Goal: Complete application form

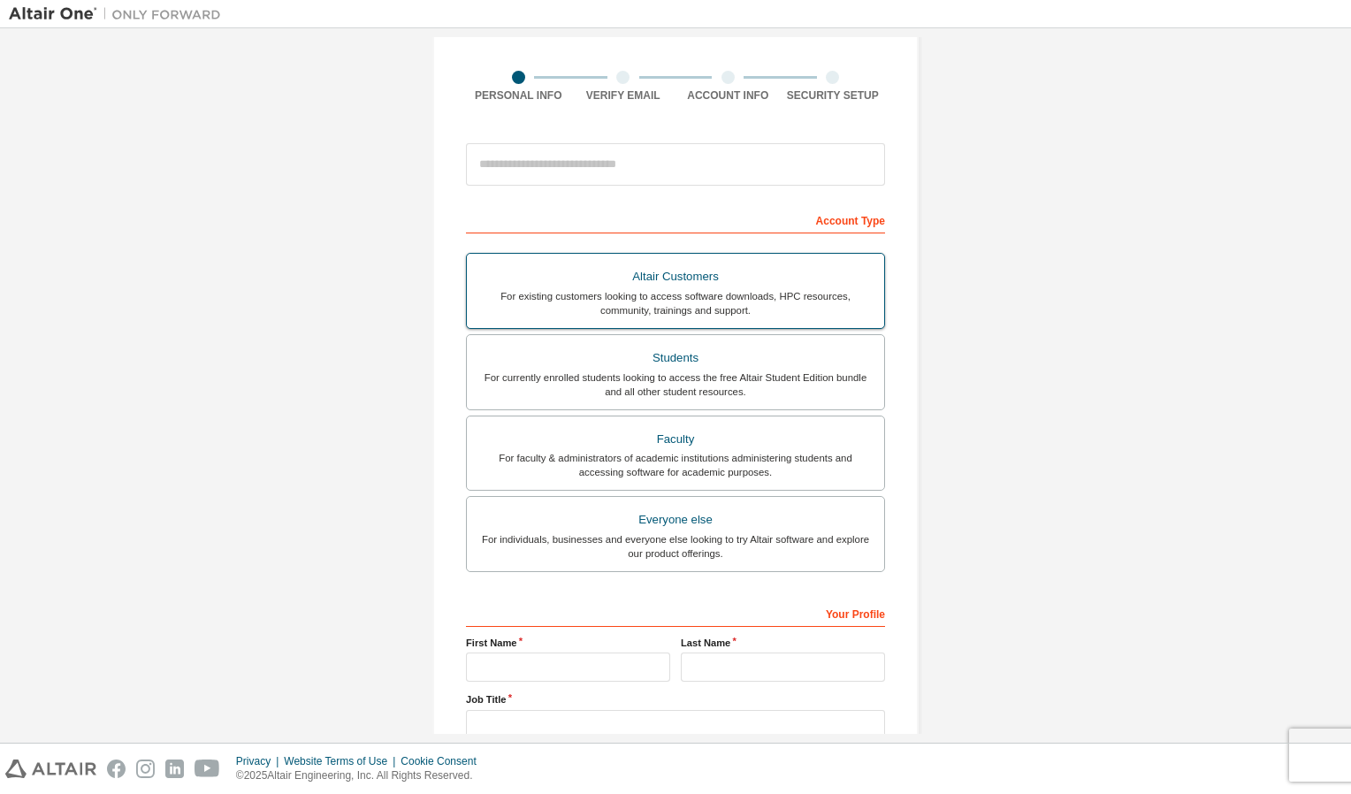
scroll to position [235, 0]
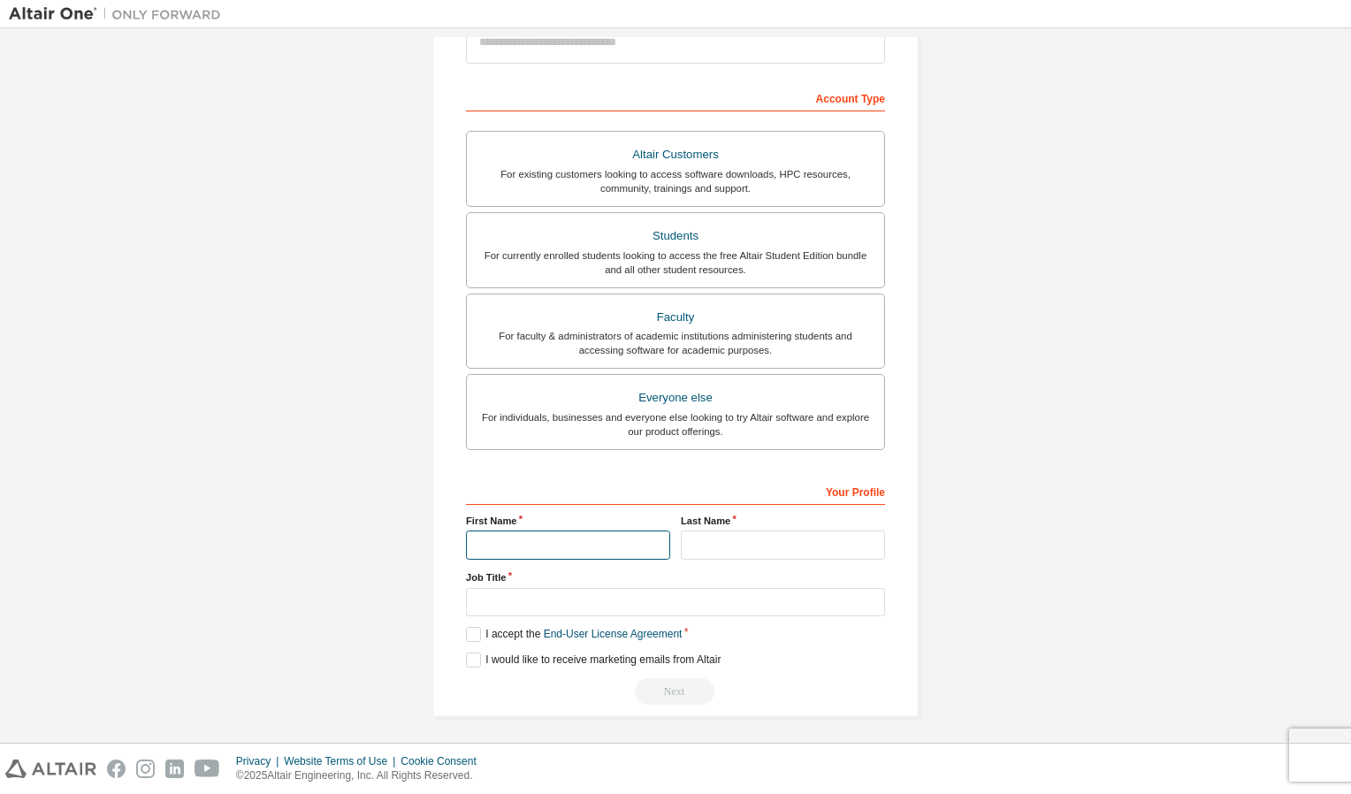
click at [516, 537] on input "text" at bounding box center [568, 544] width 204 height 29
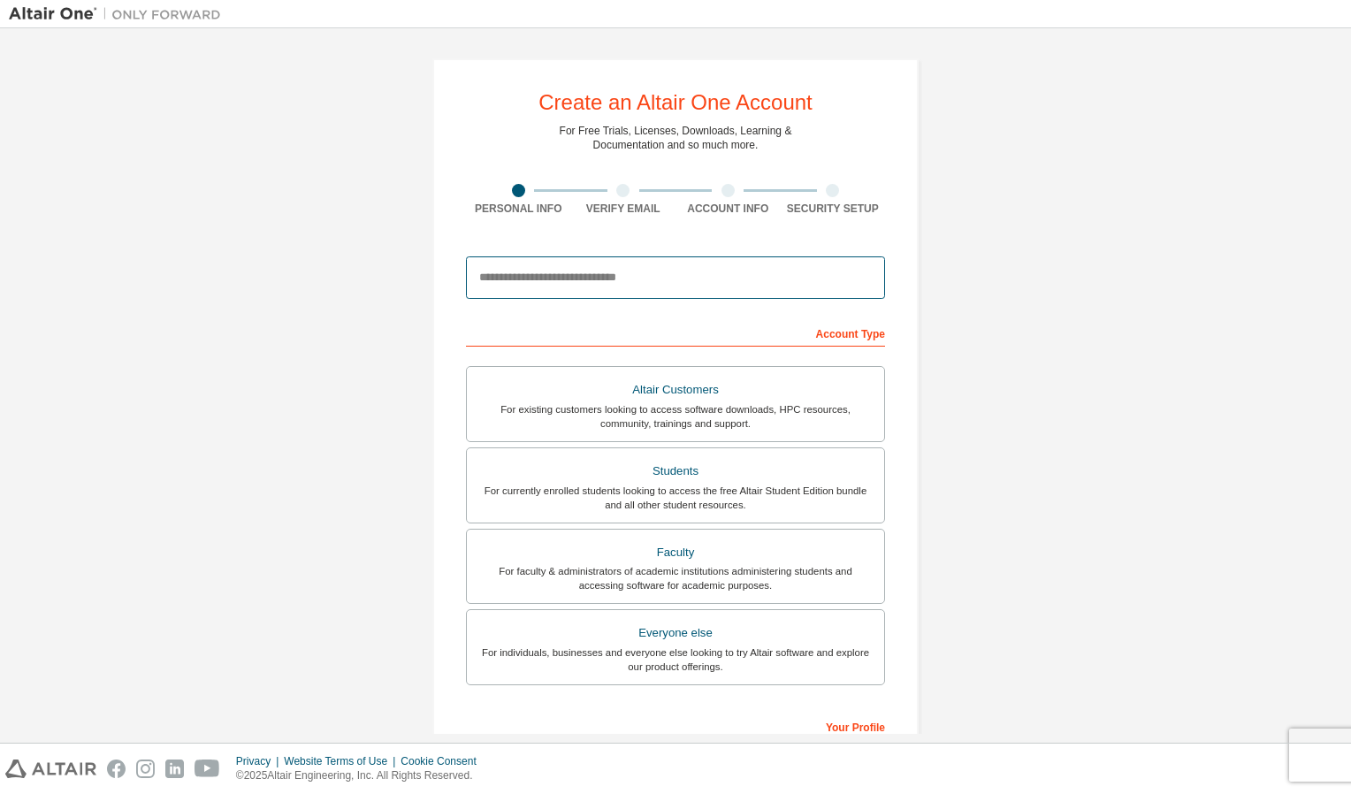
click at [582, 268] on input "email" at bounding box center [675, 277] width 419 height 42
